Goal: Task Accomplishment & Management: Manage account settings

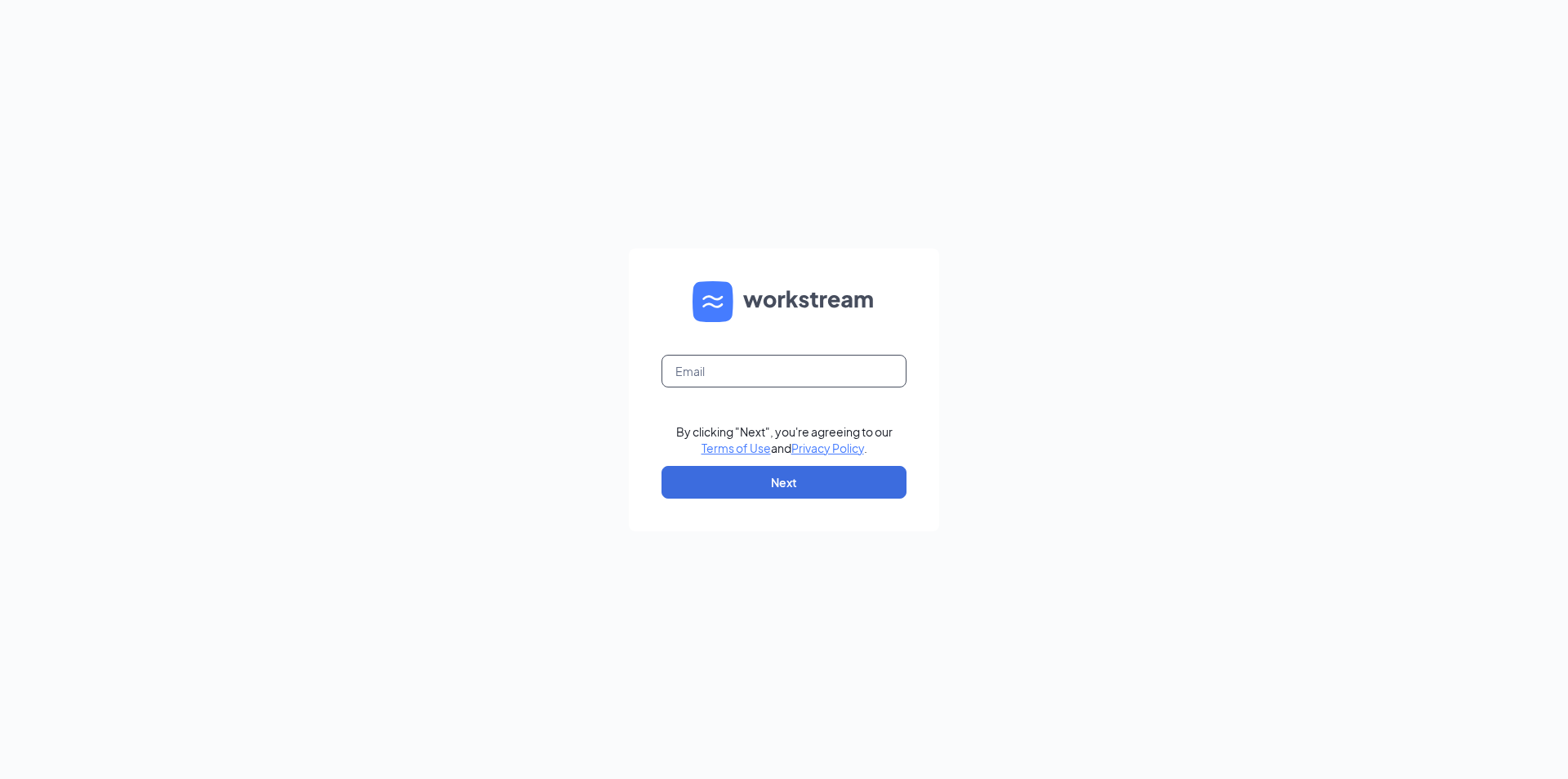
click at [745, 380] on input "text" at bounding box center [783, 370] width 245 height 32
type input "kiersten@wintcoacctg1.onmicrosoft.com"
click at [736, 471] on button "Next" at bounding box center [783, 482] width 245 height 32
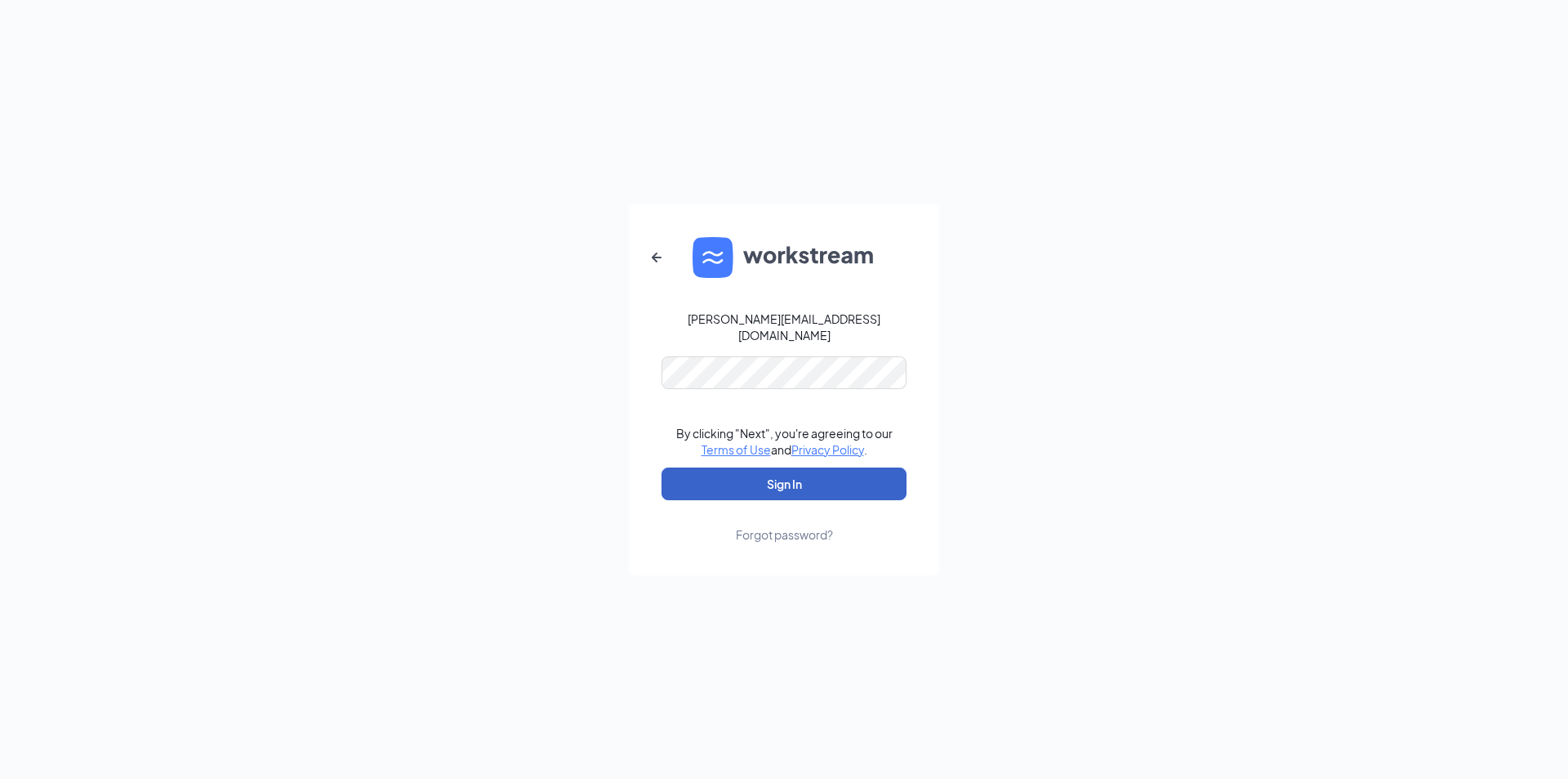
click at [756, 475] on button "Sign In" at bounding box center [783, 483] width 245 height 32
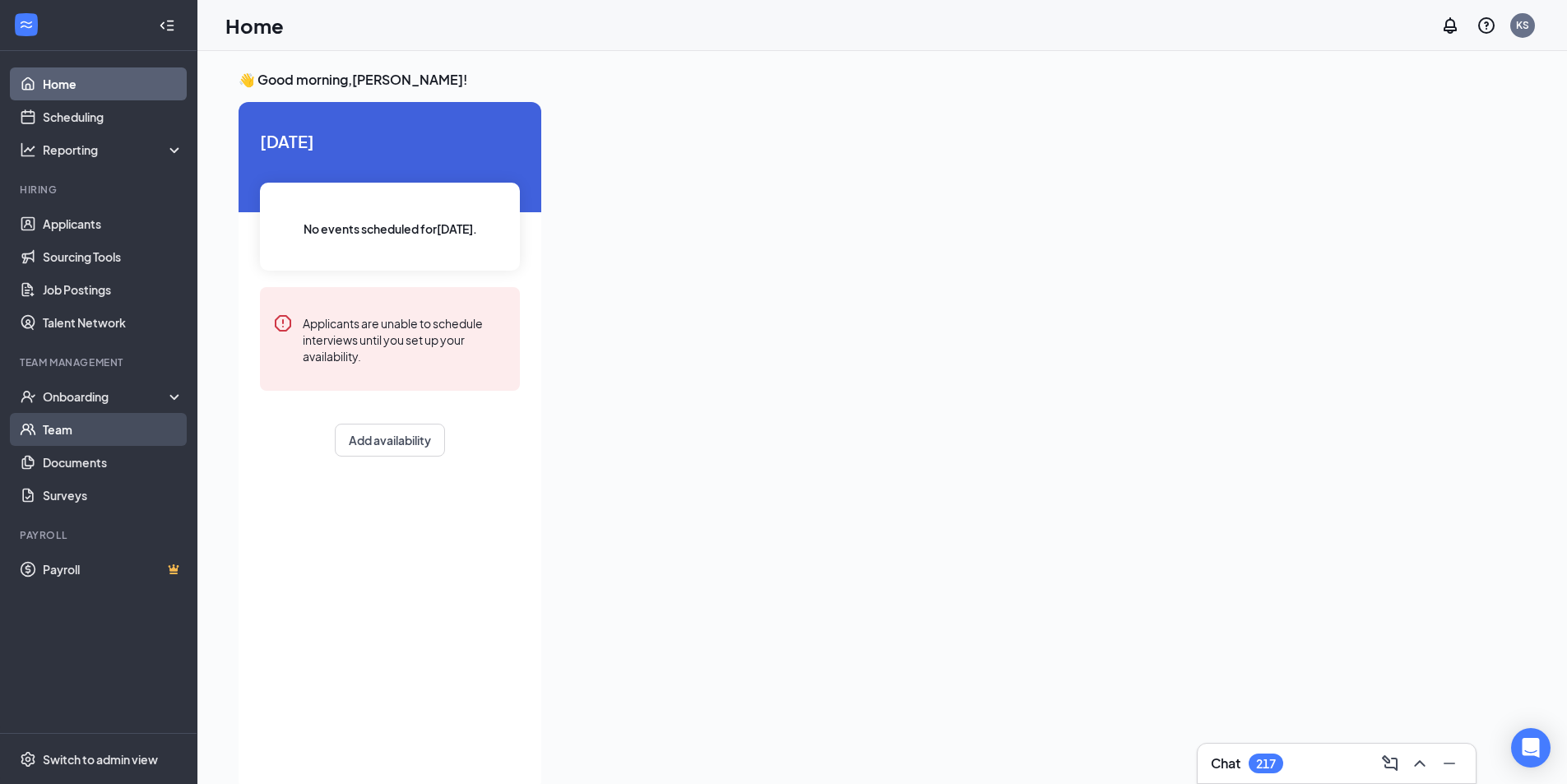
click at [73, 425] on link "Team" at bounding box center [112, 429] width 140 height 33
